Goal: Task Accomplishment & Management: Use online tool/utility

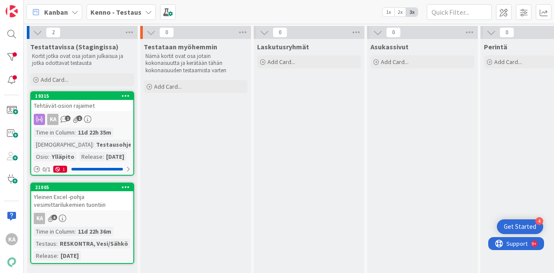
scroll to position [43, 0]
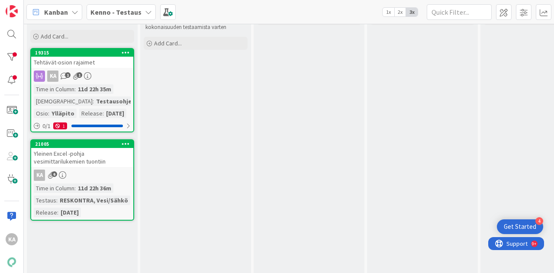
click at [61, 167] on div "Yleinen Excel -pohja vesimittarilukemien tuontiin" at bounding box center [82, 157] width 102 height 19
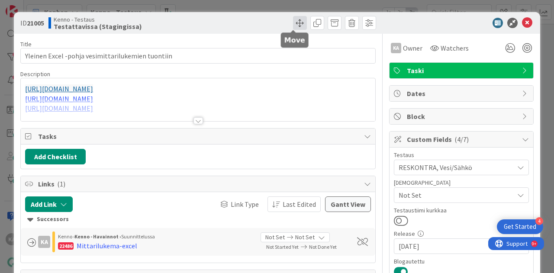
click at [295, 20] on span at bounding box center [300, 23] width 14 height 14
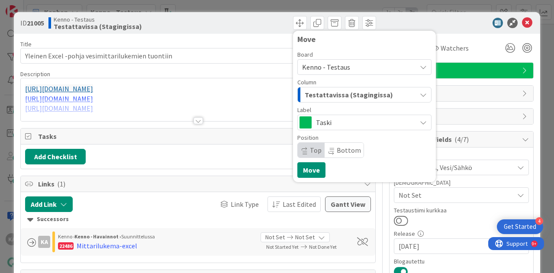
click at [195, 120] on div at bounding box center [199, 120] width 10 height 7
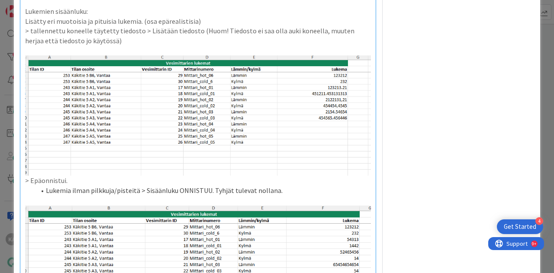
scroll to position [1299, 0]
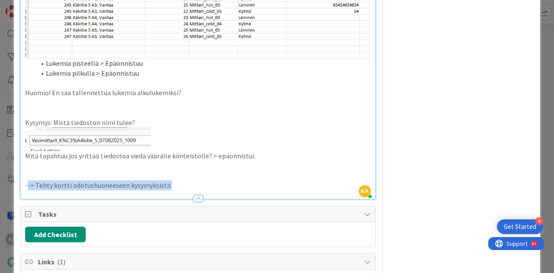
drag, startPoint x: 170, startPoint y: 178, endPoint x: 27, endPoint y: 171, distance: 142.6
click at [27, 181] on p "--> Tehty kortti odotushuoneeseen kysymyksistä." at bounding box center [198, 186] width 346 height 10
click at [176, 181] on p "--> Tehty kortti odotushuoneeseen kysymyksistä." at bounding box center [198, 186] width 346 height 10
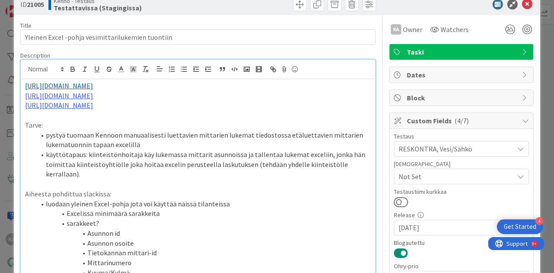
scroll to position [0, 0]
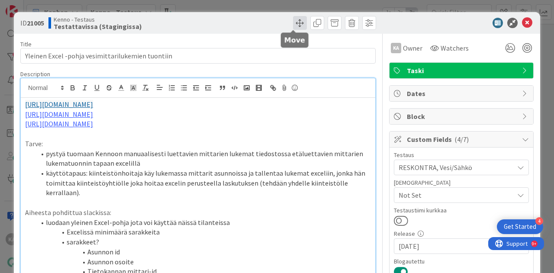
click at [294, 24] on span at bounding box center [300, 23] width 14 height 14
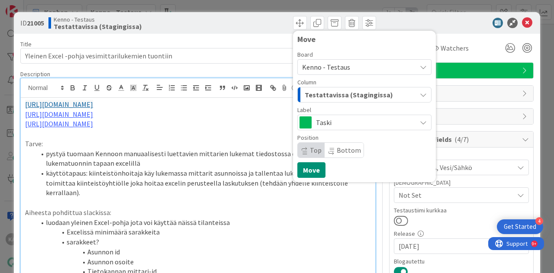
click at [336, 89] on span "Testattavissa (Stagingissa)" at bounding box center [349, 94] width 88 height 11
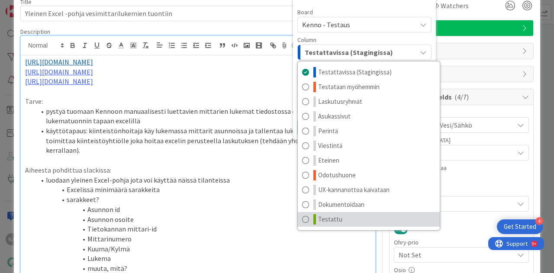
scroll to position [43, 0]
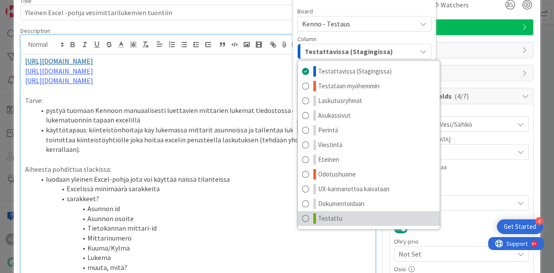
click at [347, 220] on link "Testattu" at bounding box center [369, 218] width 142 height 15
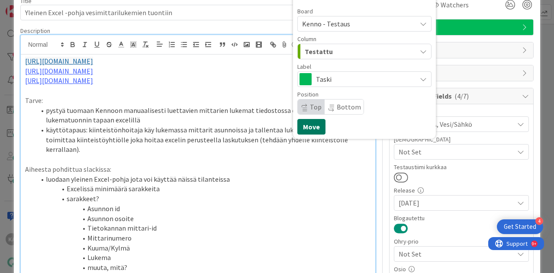
click at [307, 127] on button "Move" at bounding box center [311, 127] width 28 height 16
